Goal: Find specific page/section: Find specific page/section

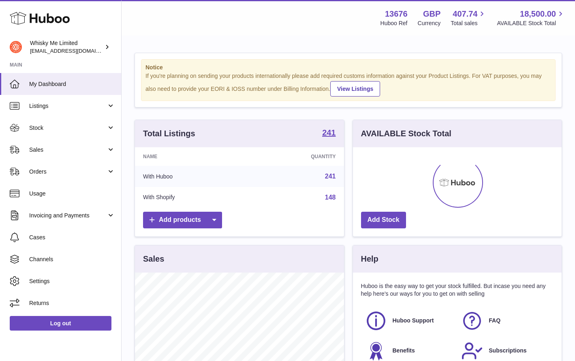
scroll to position [126, 209]
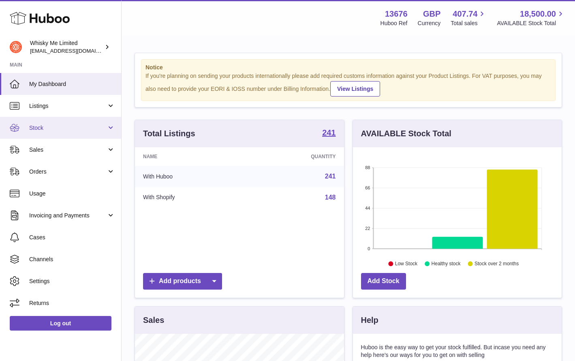
click at [84, 129] on span "Stock" at bounding box center [67, 128] width 77 height 8
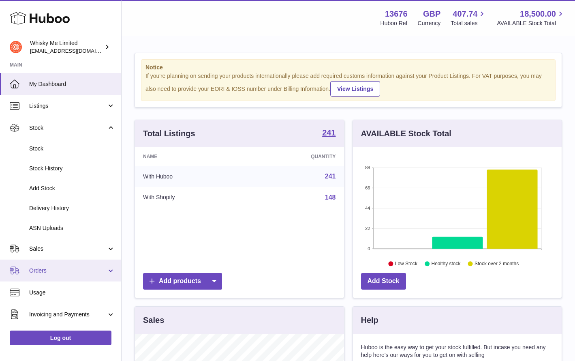
click at [66, 277] on link "Orders" at bounding box center [60, 270] width 121 height 22
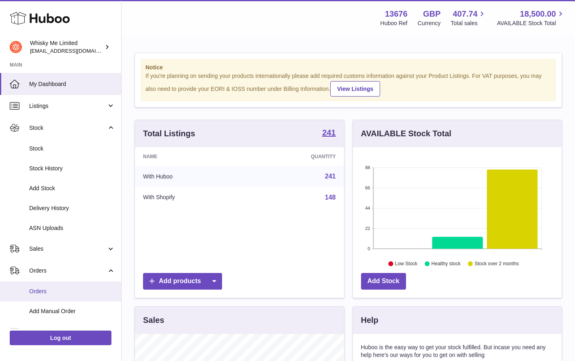
click at [63, 287] on span "Orders" at bounding box center [72, 291] width 86 height 8
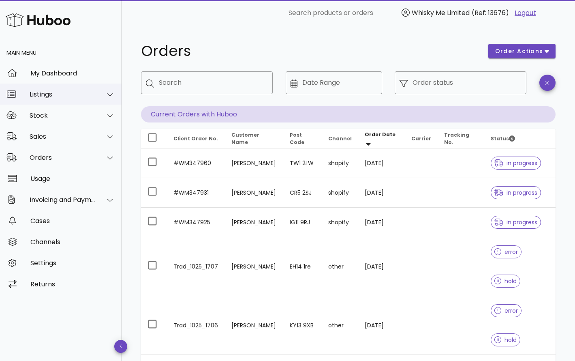
click at [65, 100] on div "Listings" at bounding box center [61, 93] width 122 height 21
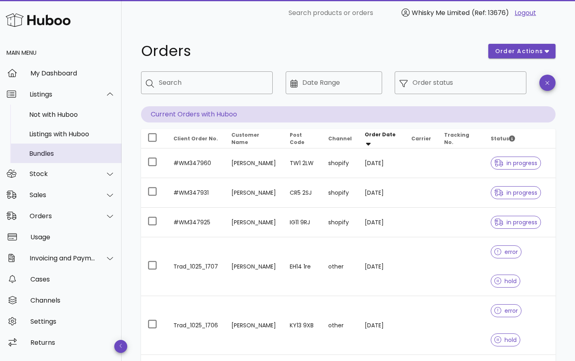
click at [62, 155] on div "Bundles" at bounding box center [72, 154] width 86 height 8
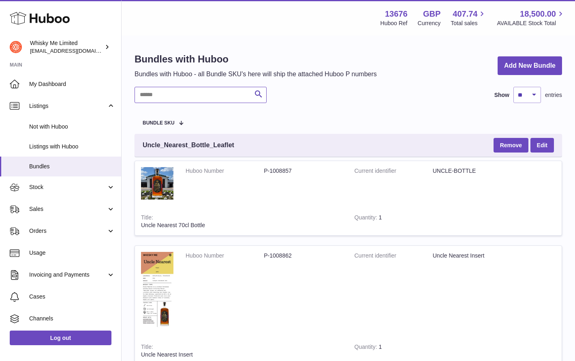
click at [194, 101] on input "text" at bounding box center [201, 95] width 132 height 16
type input "****"
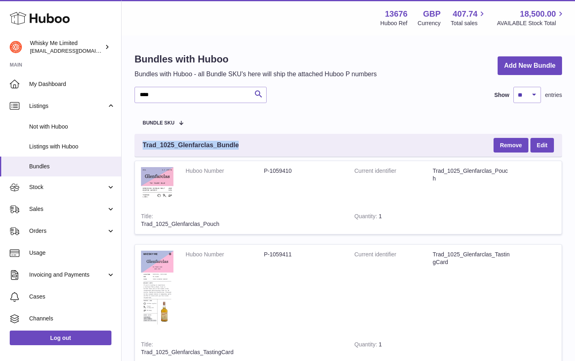
drag, startPoint x: 243, startPoint y: 147, endPoint x: 142, endPoint y: 146, distance: 100.9
click at [142, 146] on div "Trad_1025_Glenfarclas_Bundle Remove Edit" at bounding box center [349, 145] width 428 height 23
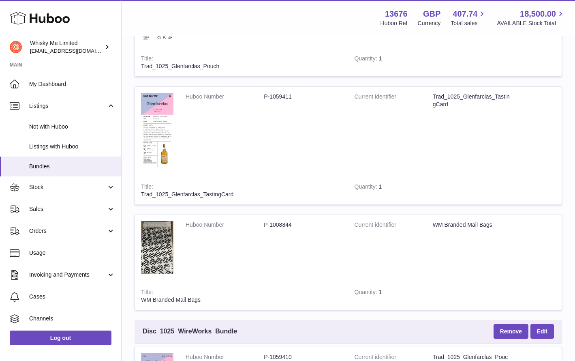
scroll to position [287, 0]
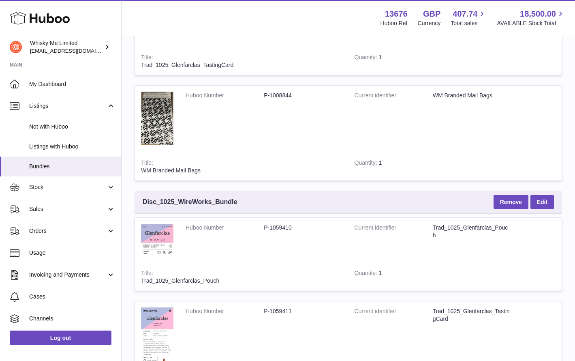
click at [258, 203] on div "Disc_1025_WireWorks_Bundle Remove Edit" at bounding box center [349, 202] width 428 height 23
drag, startPoint x: 251, startPoint y: 203, endPoint x: 140, endPoint y: 199, distance: 111.6
click at [139, 199] on div "Disc_1025_WireWorks_Bundle Remove Edit" at bounding box center [349, 202] width 428 height 23
copy span "Disc_1025_WireWorks_Bundle"
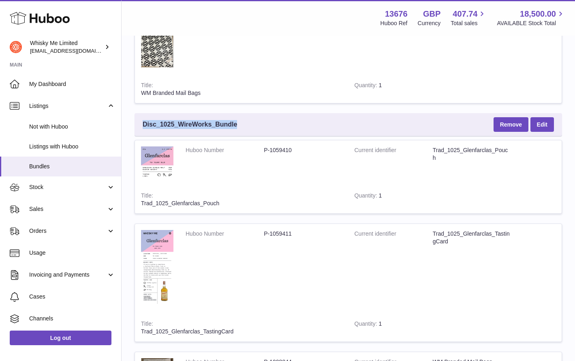
scroll to position [365, 0]
